Goal: Obtain resource: Obtain resource

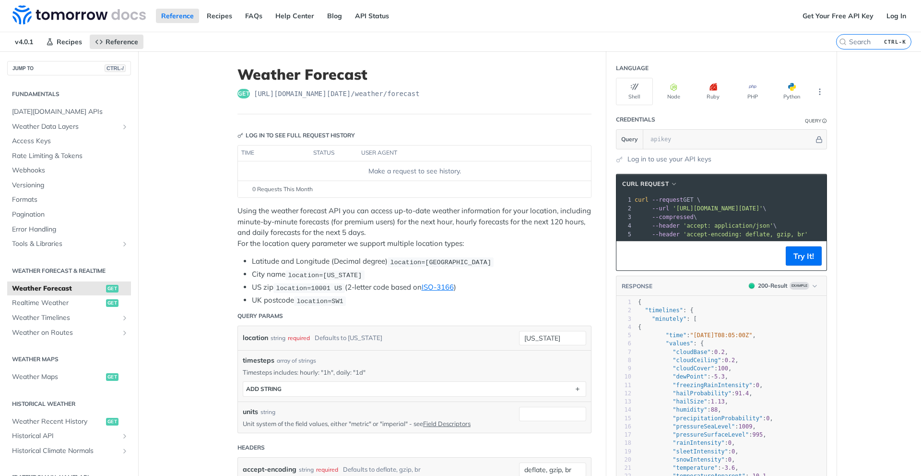
click at [354, 180] on td "Make a request to see history." at bounding box center [414, 170] width 353 height 19
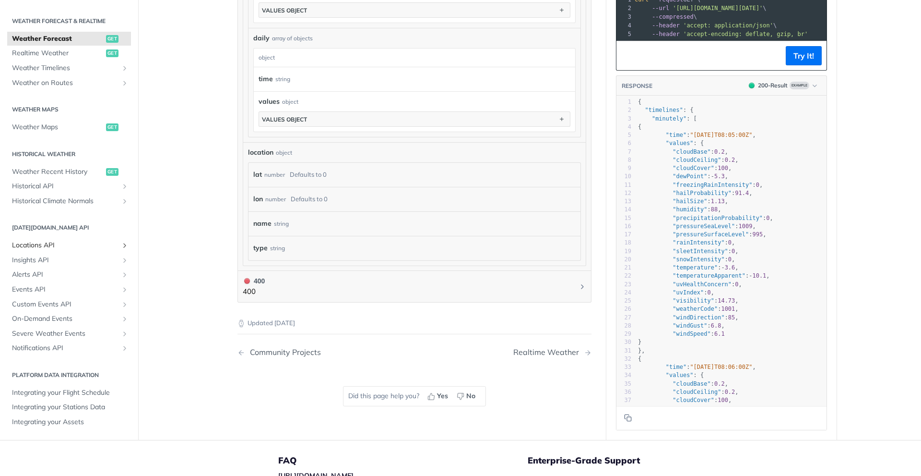
scroll to position [912, 0]
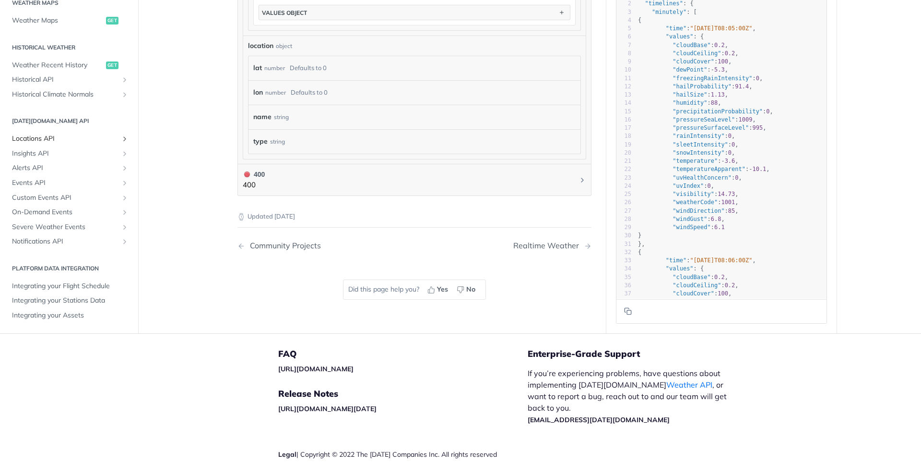
click at [121, 137] on icon "Show subpages for Locations API" at bounding box center [125, 139] width 8 height 8
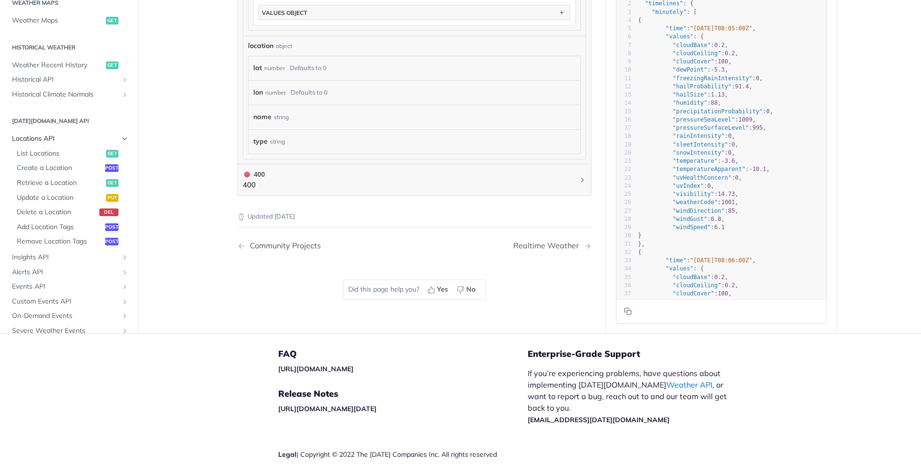
click at [121, 135] on icon "Hide subpages for Locations API" at bounding box center [125, 139] width 8 height 8
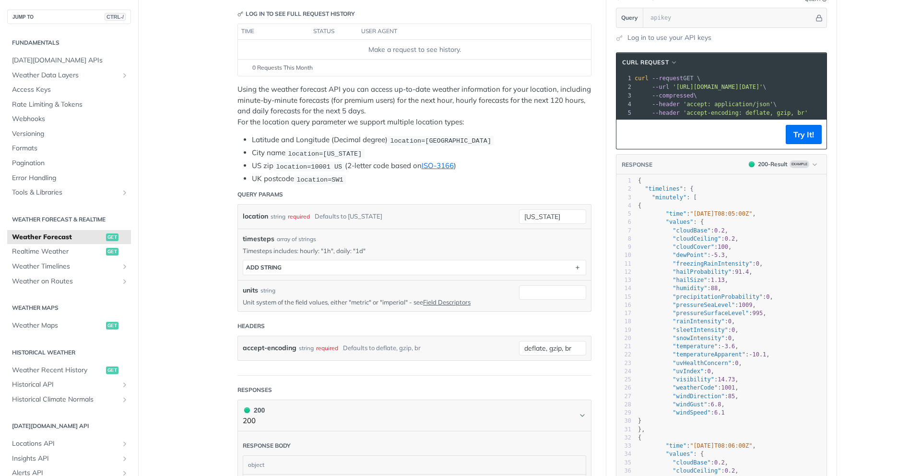
scroll to position [0, 0]
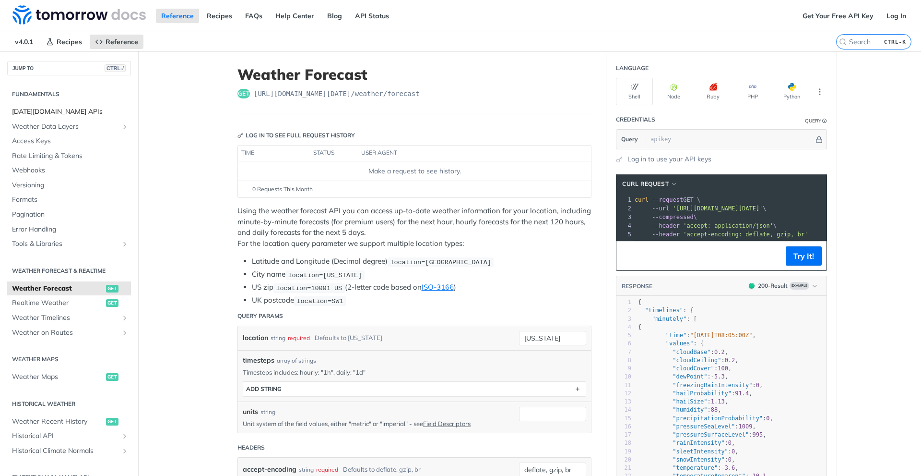
click at [58, 109] on span "[DATE][DOMAIN_NAME] APIs" at bounding box center [70, 112] width 117 height 10
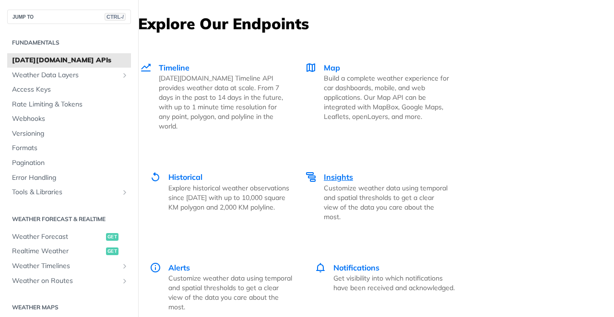
scroll to position [1727, 0]
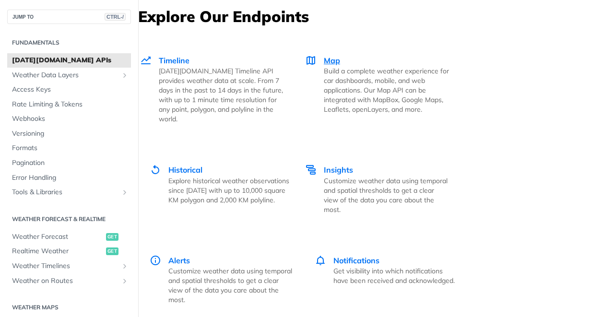
click at [330, 59] on span "Map" at bounding box center [332, 61] width 16 height 10
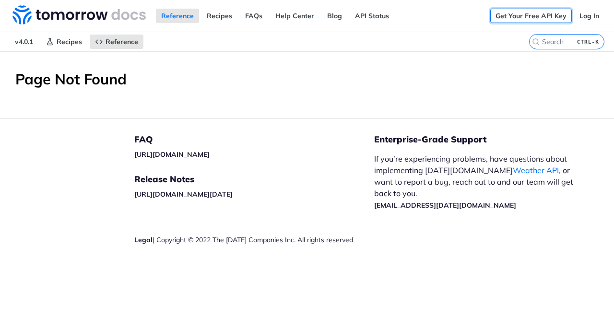
click at [546, 18] on link "Get Your Free API Key" at bounding box center [531, 16] width 82 height 14
click at [530, 12] on link "Get Your Free API Key" at bounding box center [531, 16] width 82 height 14
